Goal: Navigation & Orientation: Go to known website

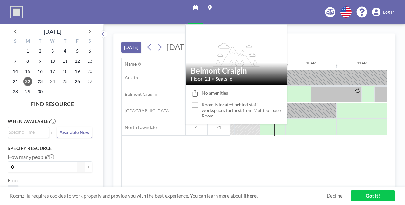
scroll to position [0, 433]
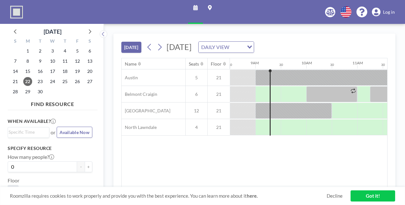
click at [388, 11] on span "Log in" at bounding box center [389, 12] width 12 height 6
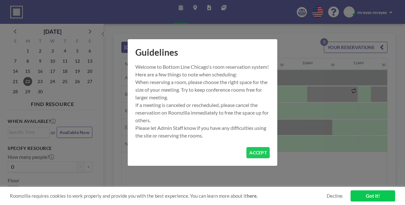
scroll to position [0, 433]
click at [260, 156] on button "ACCEPT" at bounding box center [258, 152] width 23 height 11
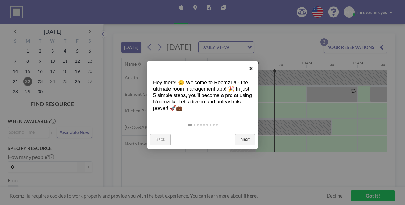
click at [253, 69] on link "×" at bounding box center [251, 69] width 14 height 14
